Goal: Information Seeking & Learning: Find specific fact

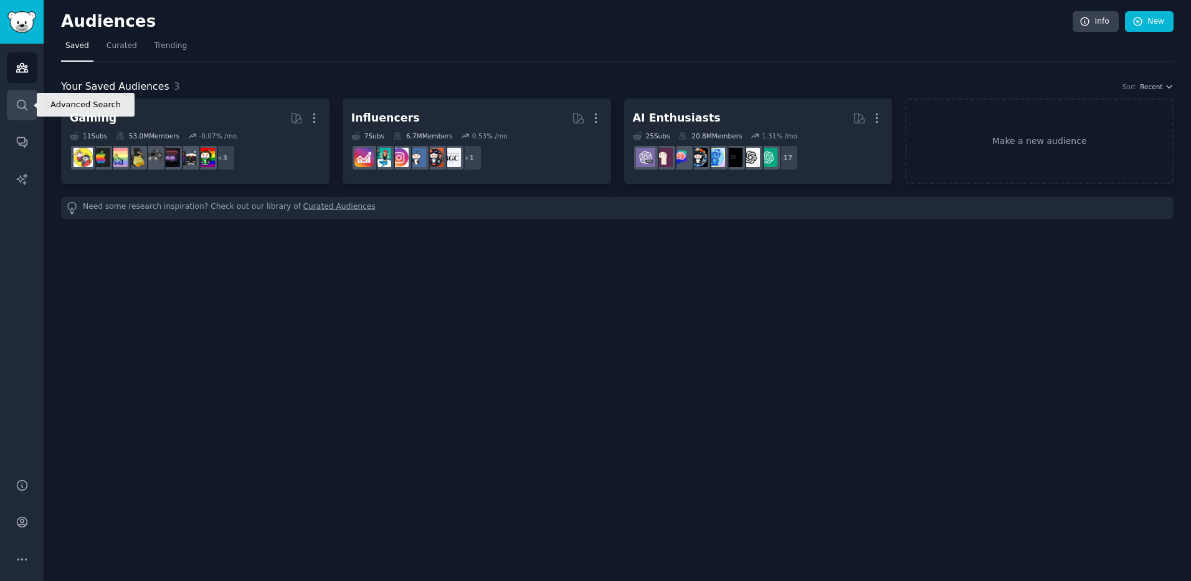
click at [13, 112] on link "Search" at bounding box center [22, 105] width 31 height 31
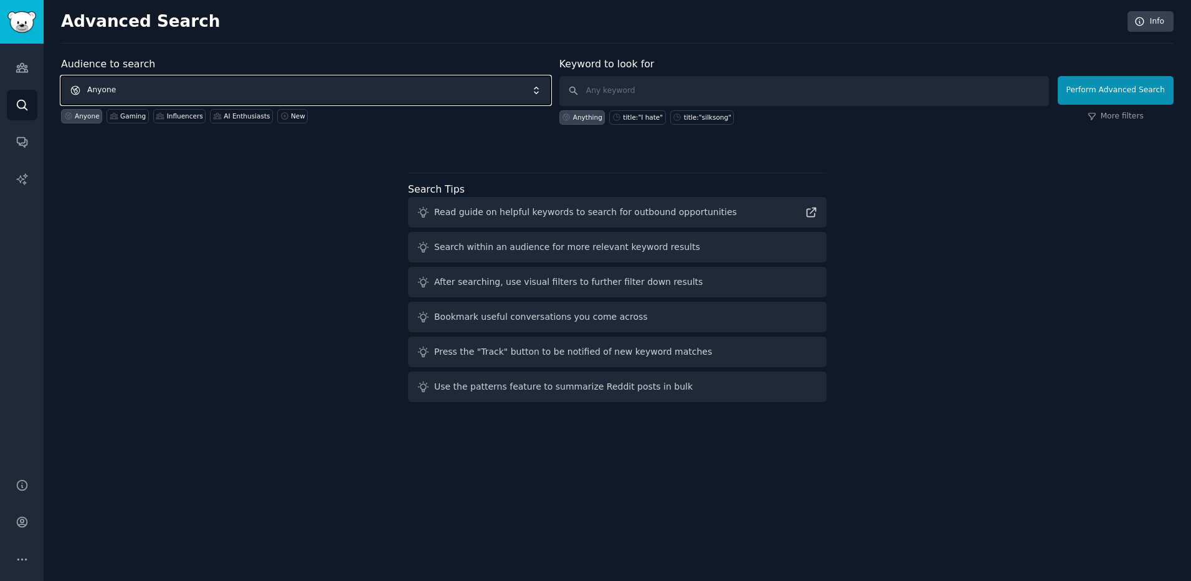
click at [237, 87] on span "Anyone" at bounding box center [306, 90] width 490 height 29
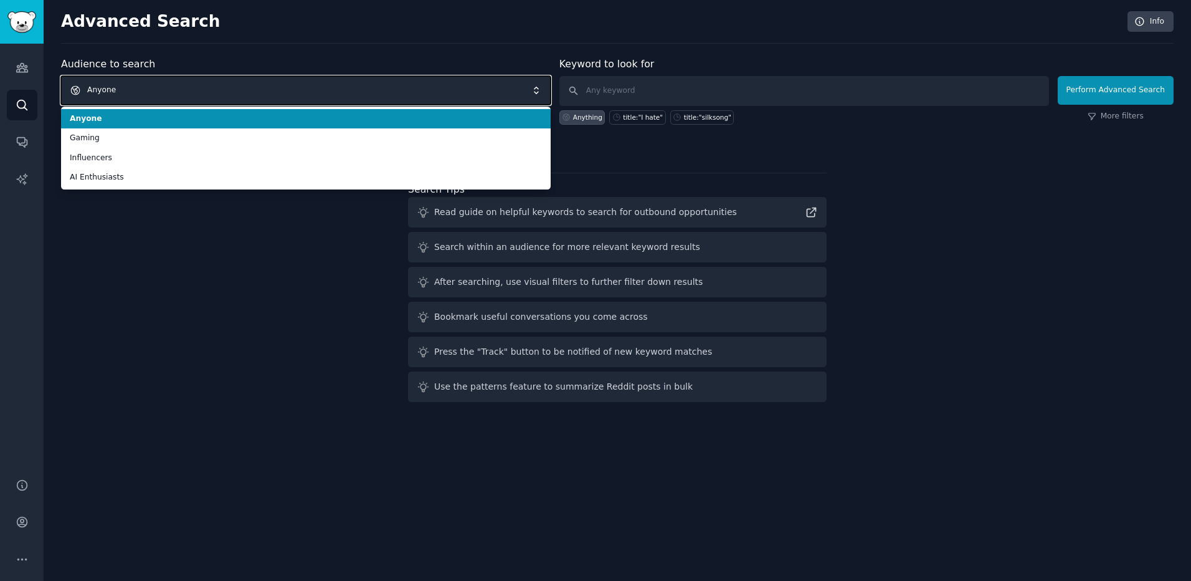
click at [288, 77] on span "Anyone" at bounding box center [306, 90] width 490 height 29
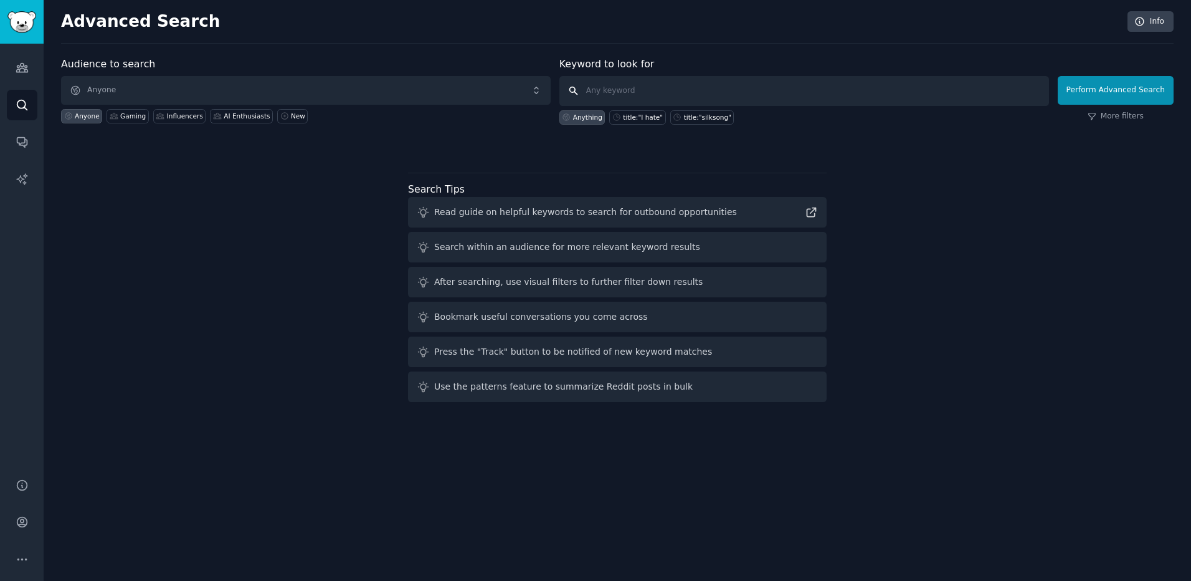
click at [607, 90] on input "text" at bounding box center [804, 91] width 490 height 30
type input ";"
type input "lfg"
click button "Perform Advanced Search" at bounding box center [1116, 90] width 116 height 29
click at [29, 68] on link "Audiences" at bounding box center [22, 67] width 31 height 31
